Goal: Task Accomplishment & Management: Manage account settings

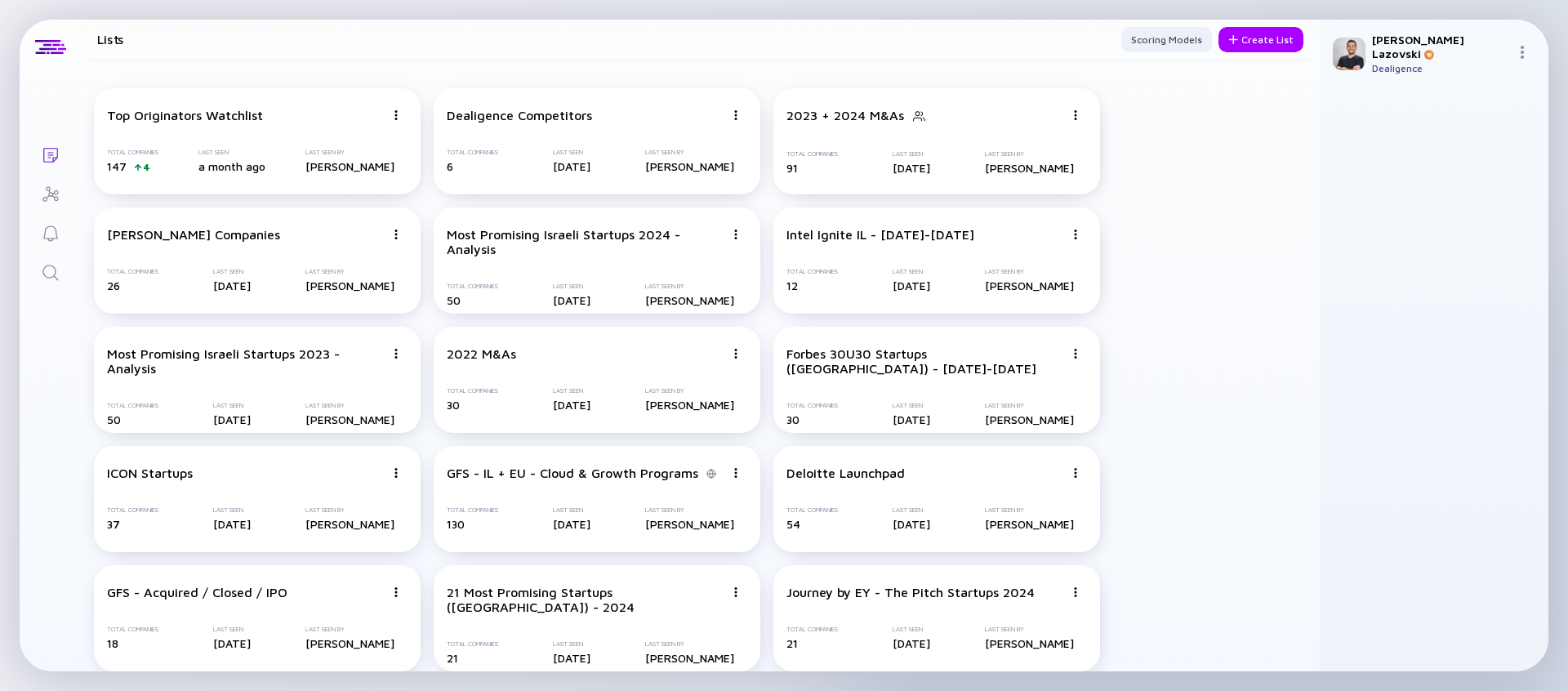
scroll to position [1613, 0]
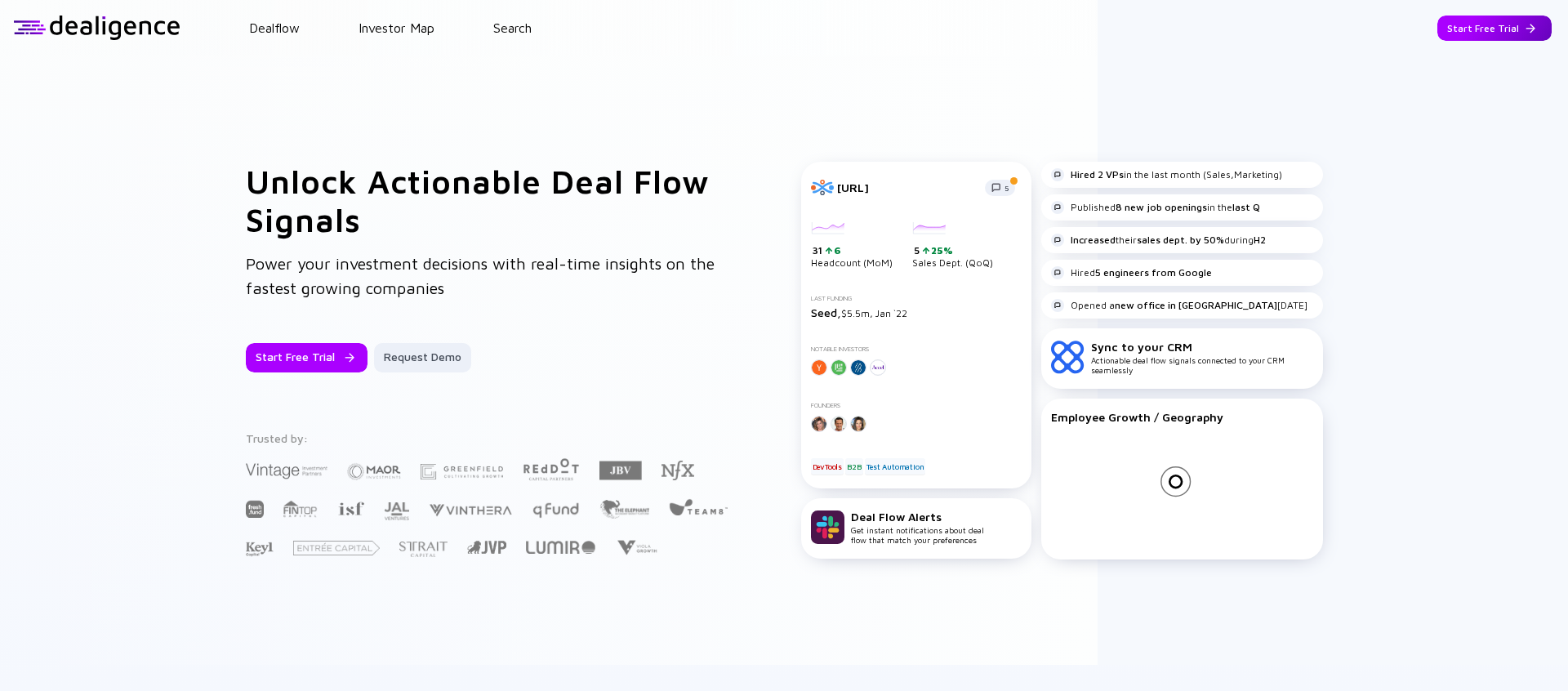
click at [1483, 29] on div "Start Free Trial" at bounding box center [1494, 28] width 115 height 25
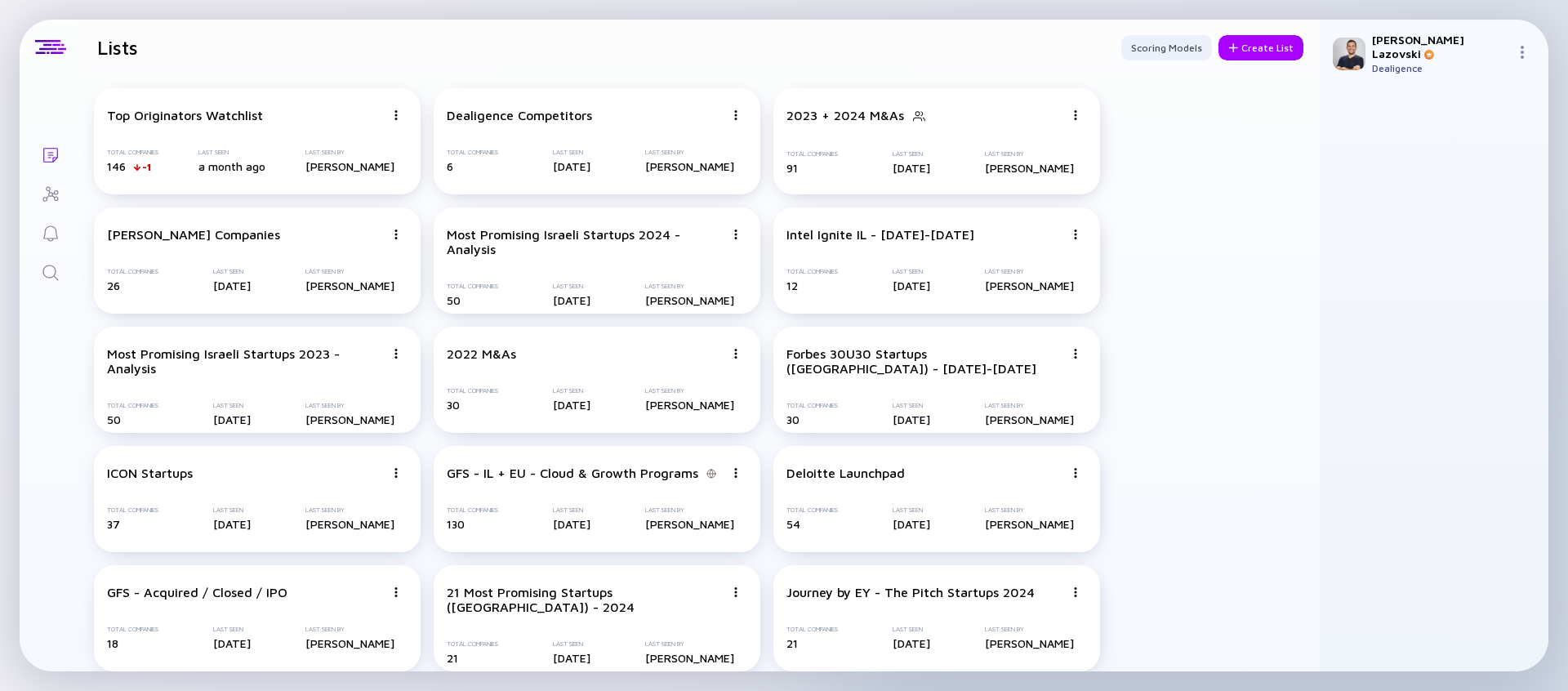
click at [1525, 46] on img at bounding box center [1522, 52] width 13 height 13
click at [1468, 75] on div "Sign Out" at bounding box center [1467, 83] width 108 height 33
